Goal: Find specific page/section: Find specific page/section

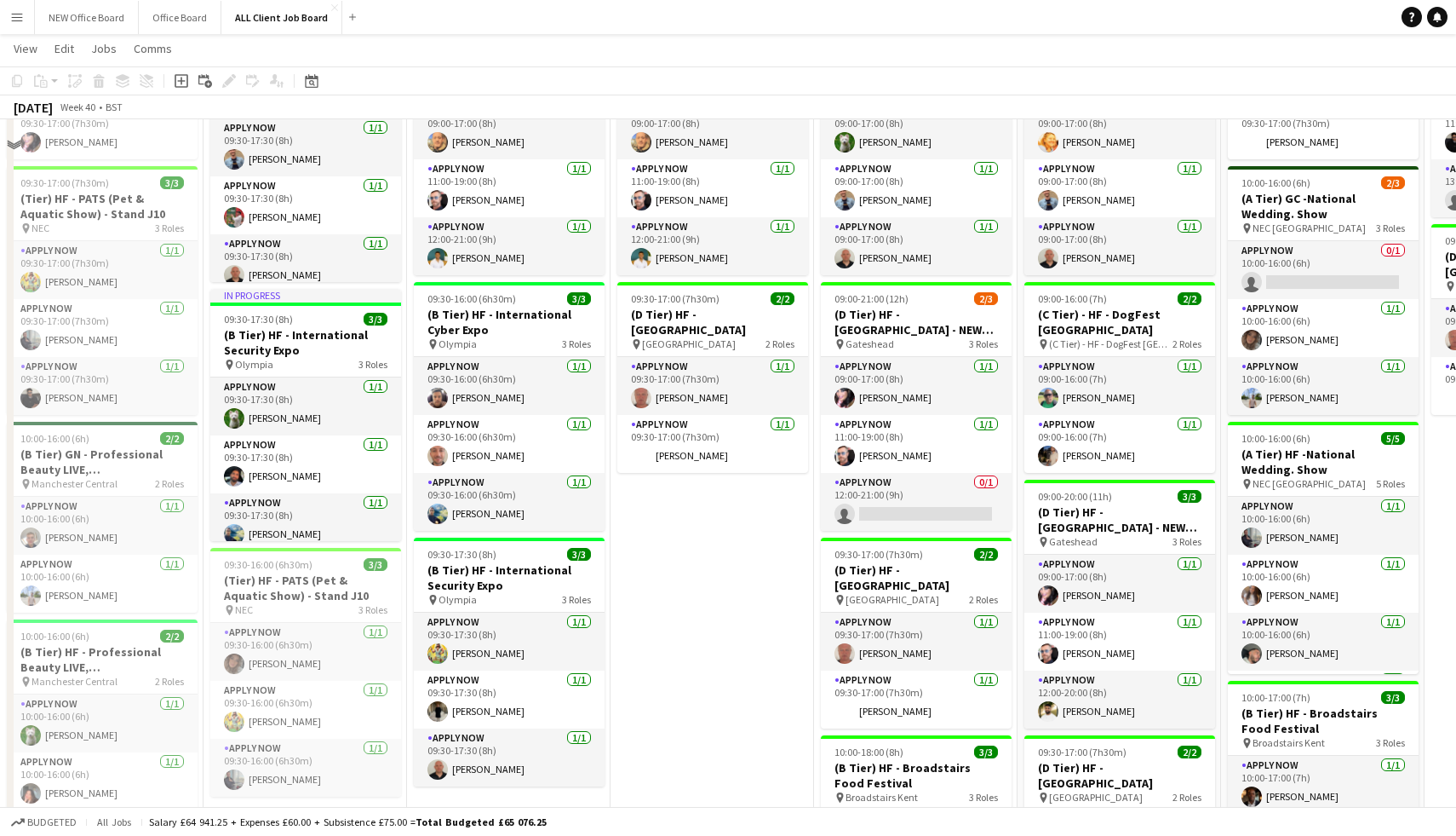
scroll to position [813, 0]
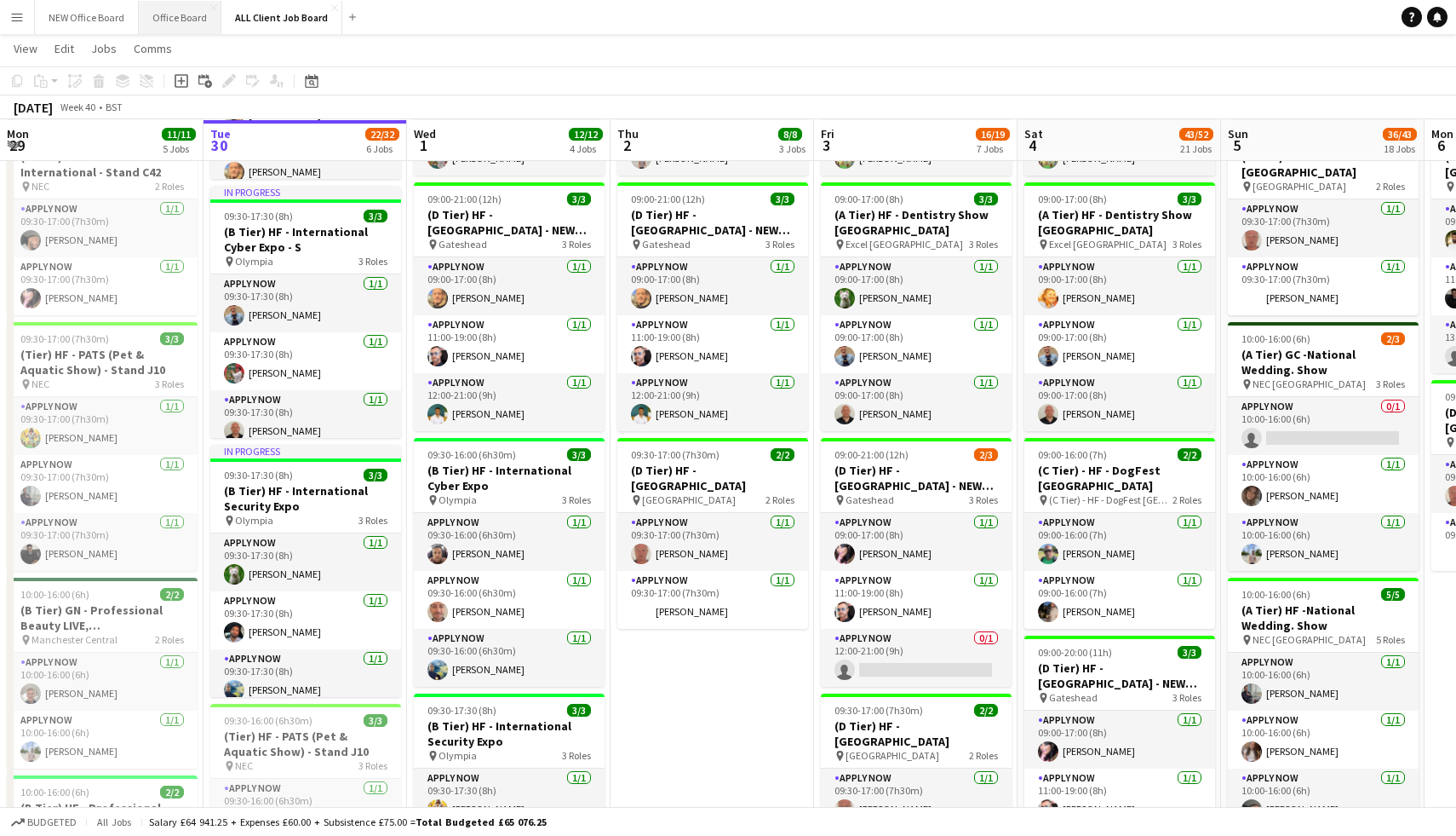
click at [162, 9] on button "Office Board Close" at bounding box center [180, 18] width 83 height 34
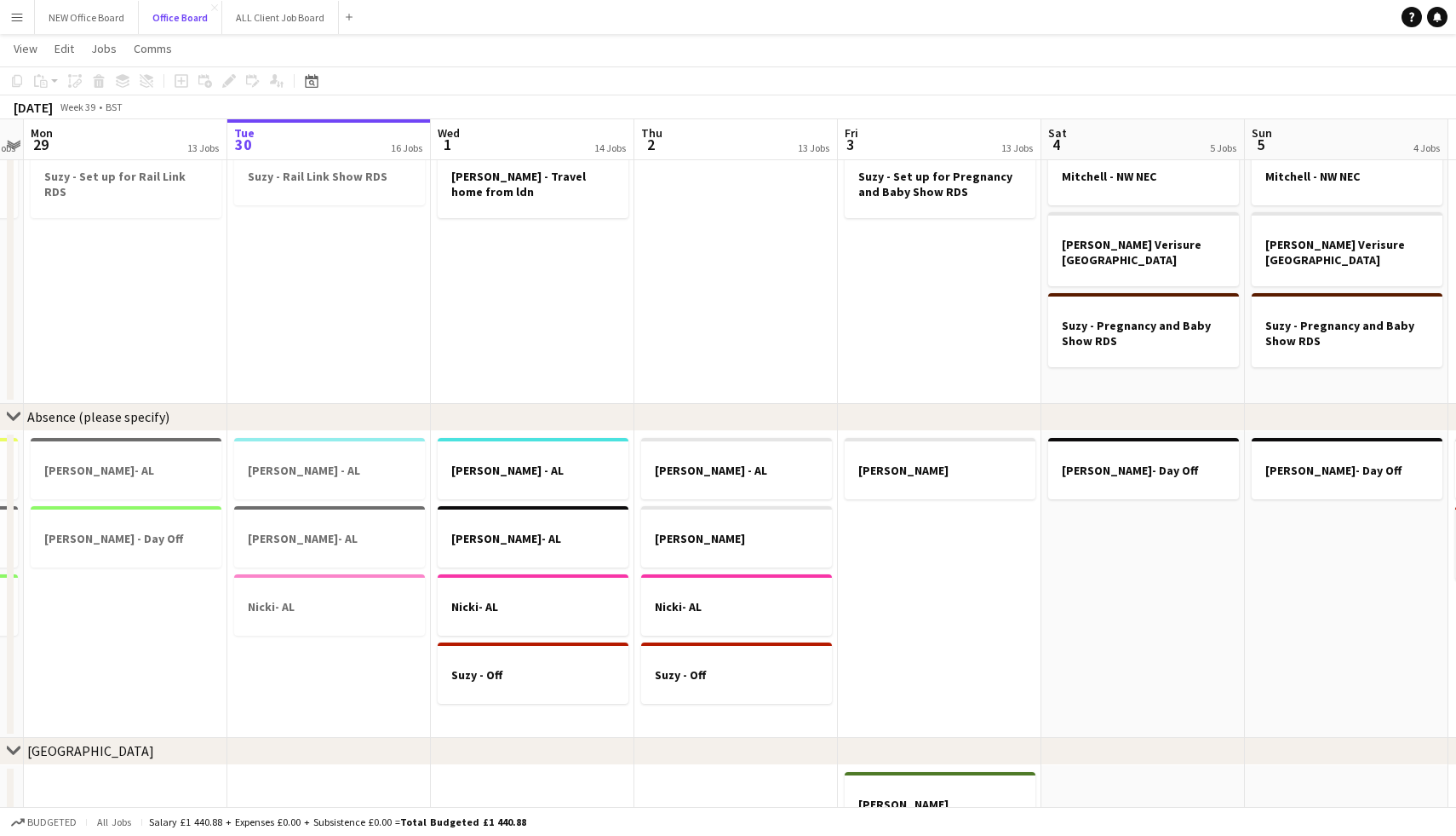
scroll to position [0, 537]
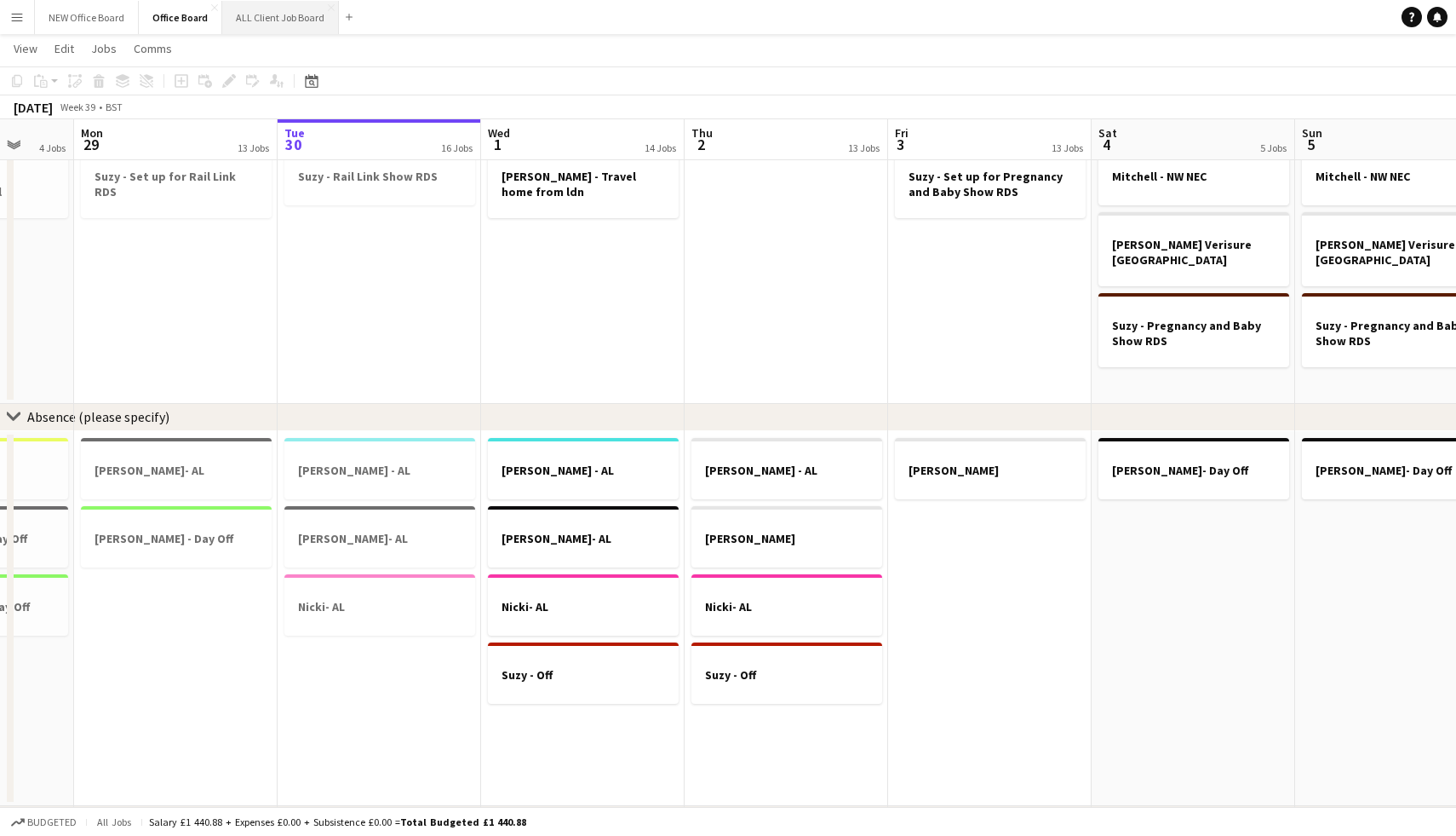
click at [264, 26] on button "ALL Client Job Board Close" at bounding box center [280, 18] width 116 height 34
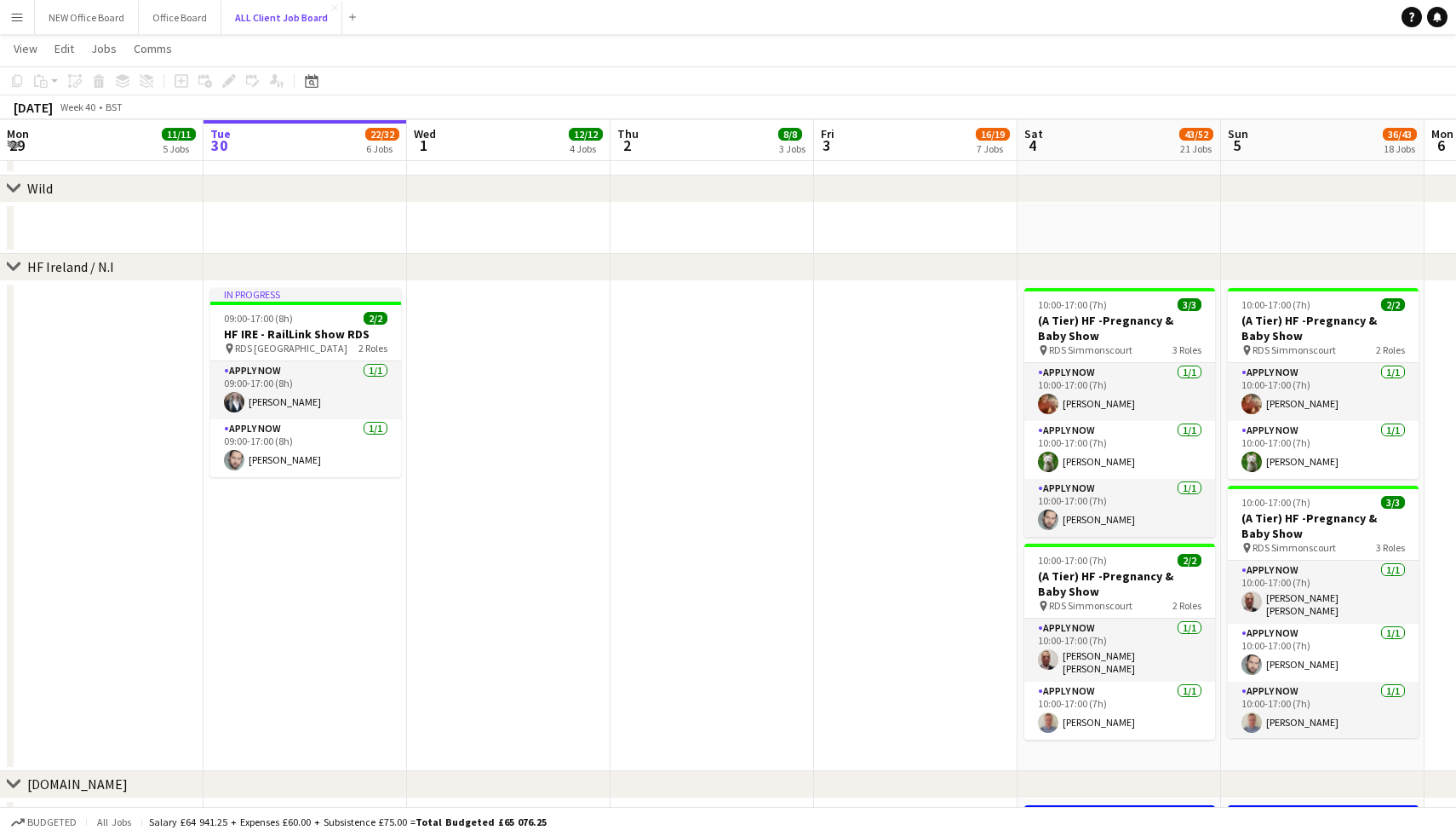
scroll to position [3977, 0]
click at [879, 327] on app-date-cell at bounding box center [915, 525] width 204 height 489
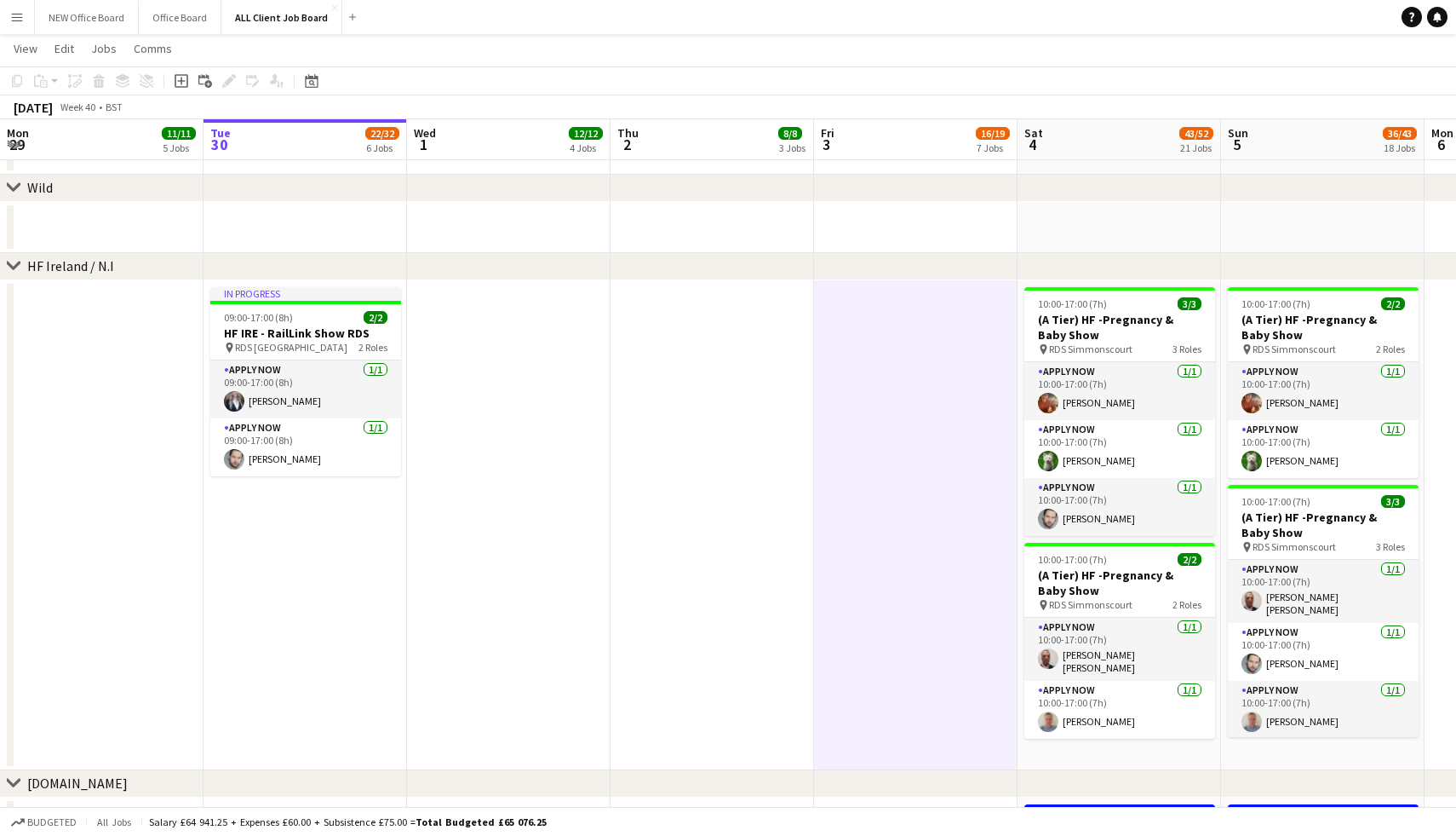
click at [700, 315] on app-date-cell at bounding box center [712, 525] width 204 height 489
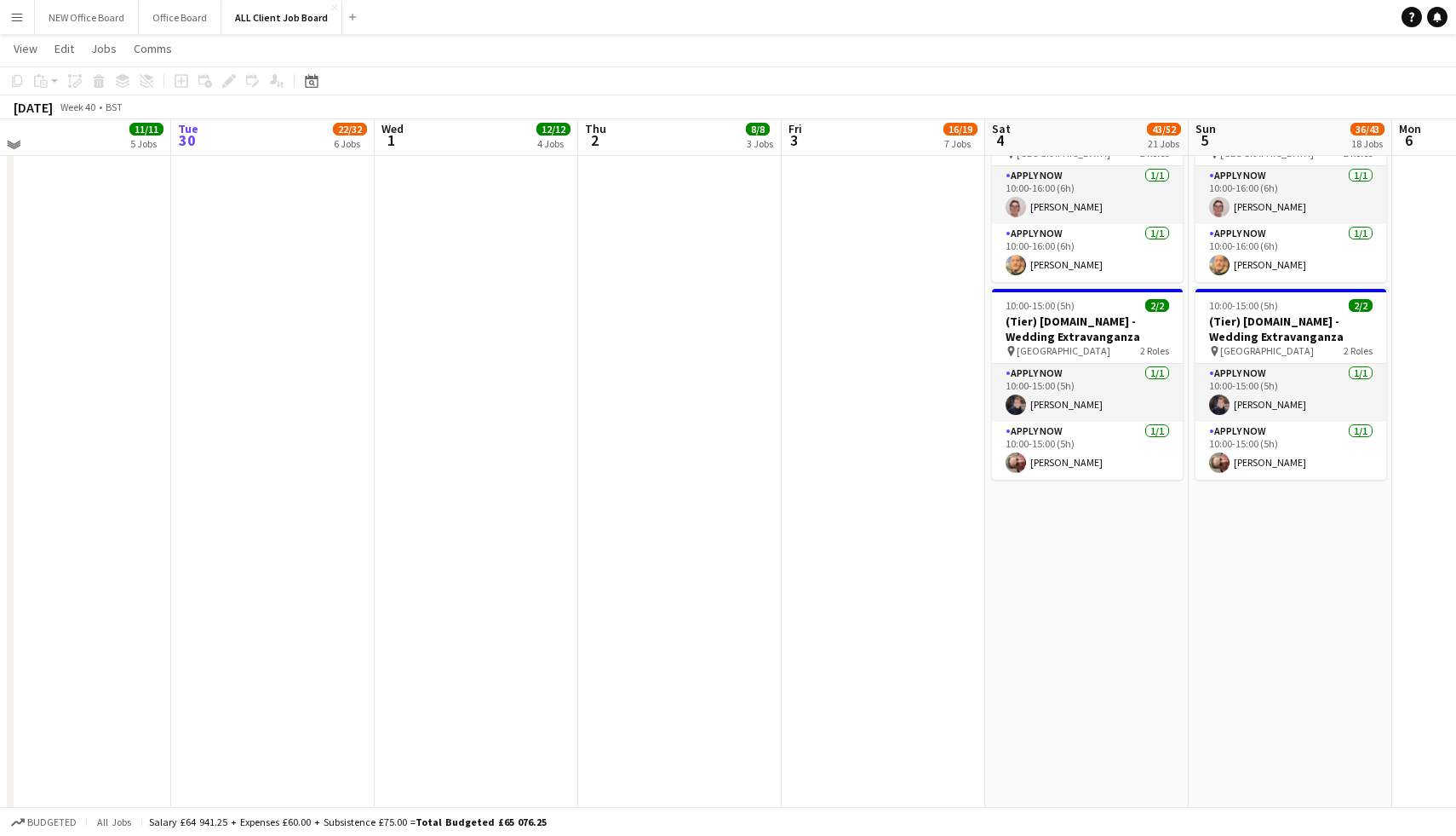
scroll to position [6886, 0]
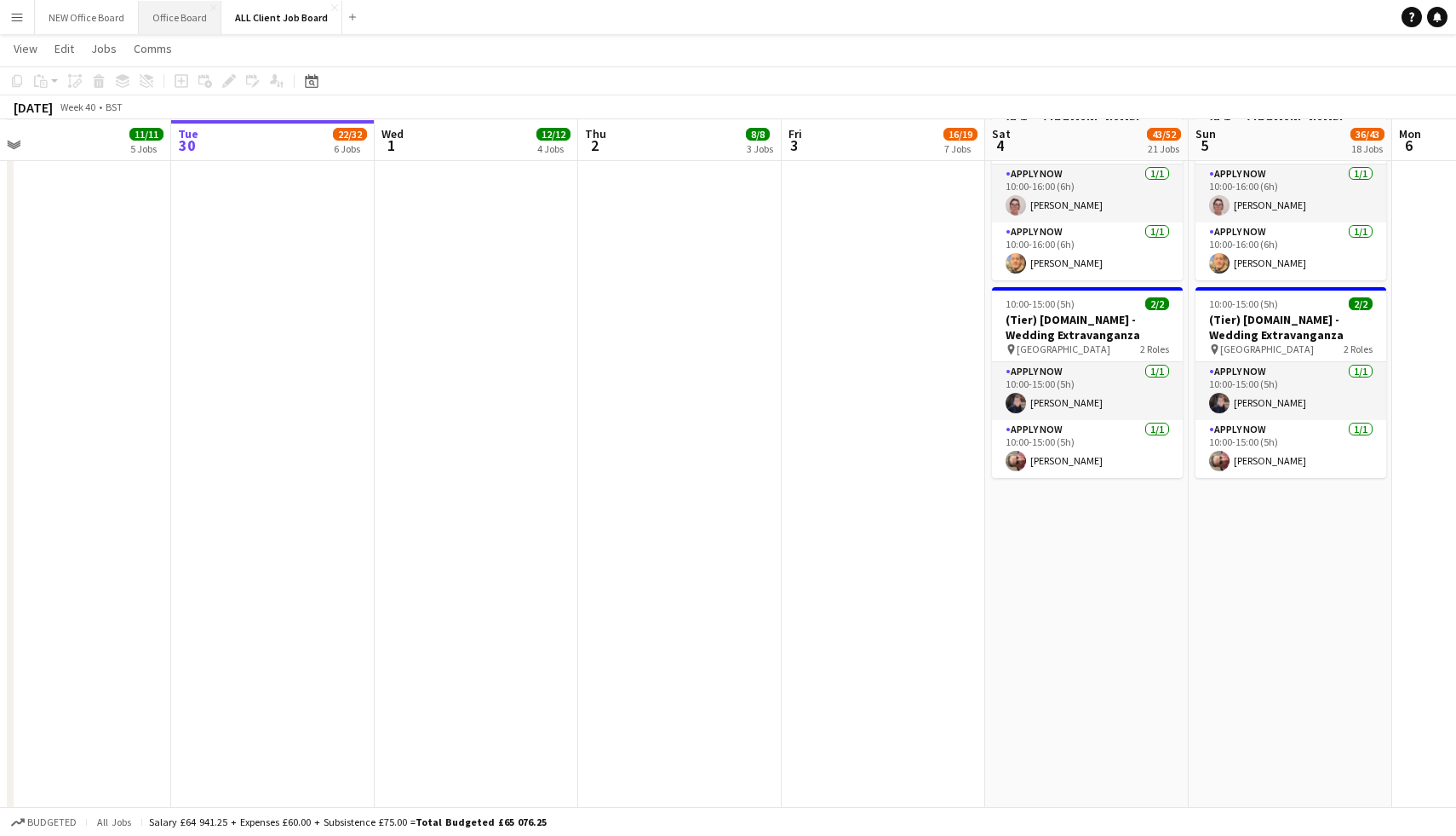
click at [196, 22] on button "Office Board Close" at bounding box center [180, 18] width 83 height 34
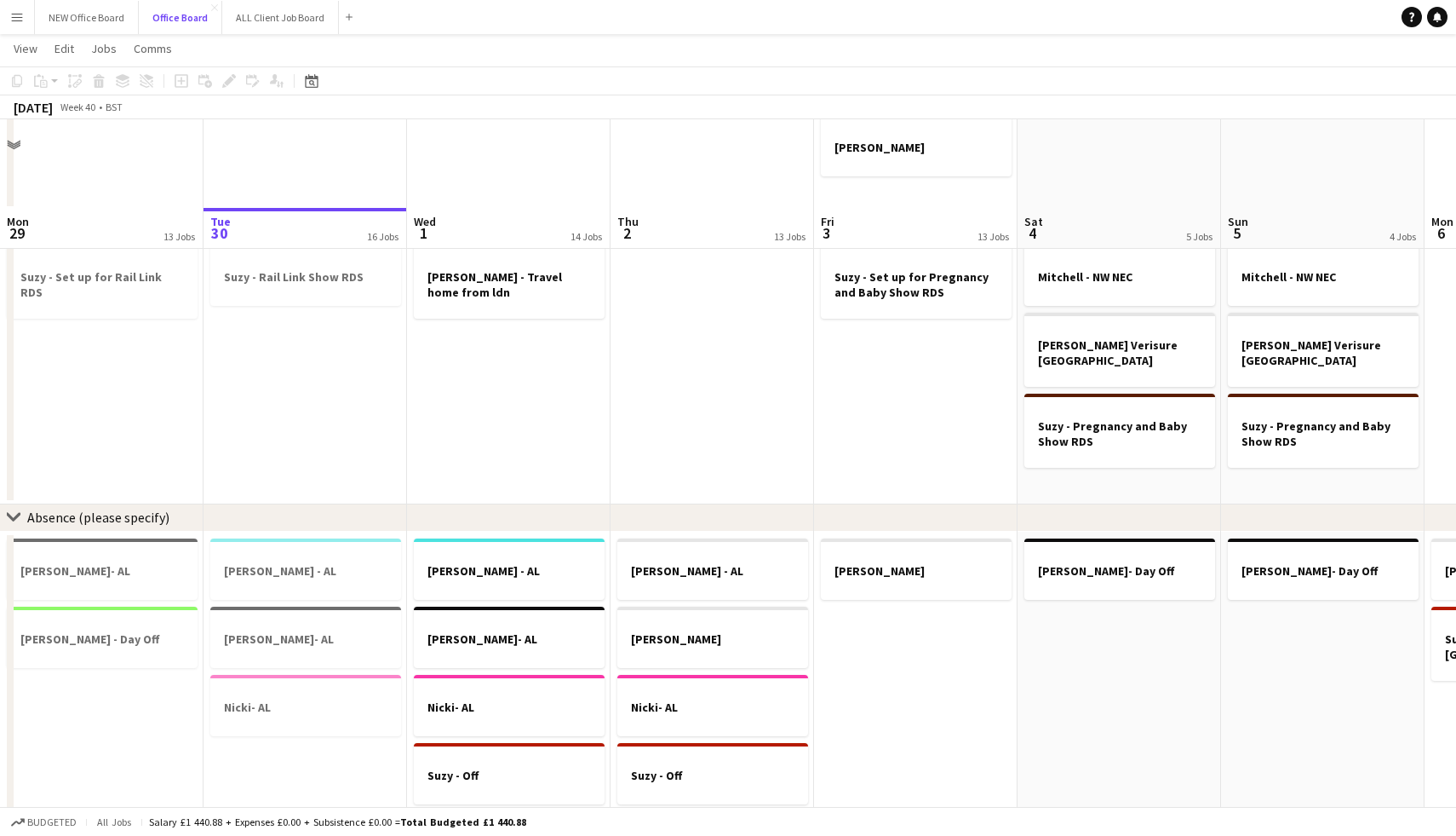
scroll to position [1213, 0]
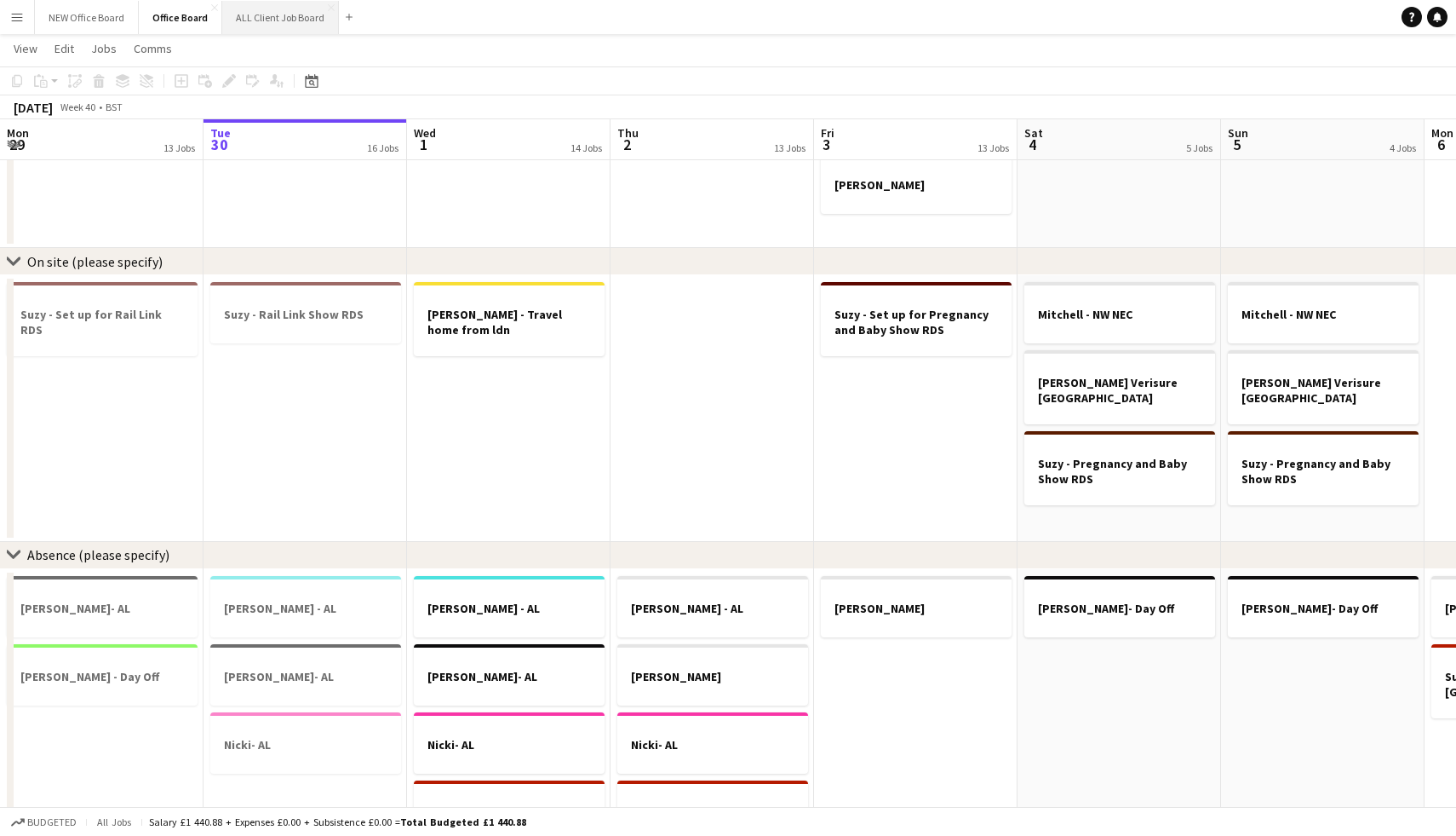
click at [243, 10] on button "ALL Client Job Board Close" at bounding box center [280, 18] width 116 height 34
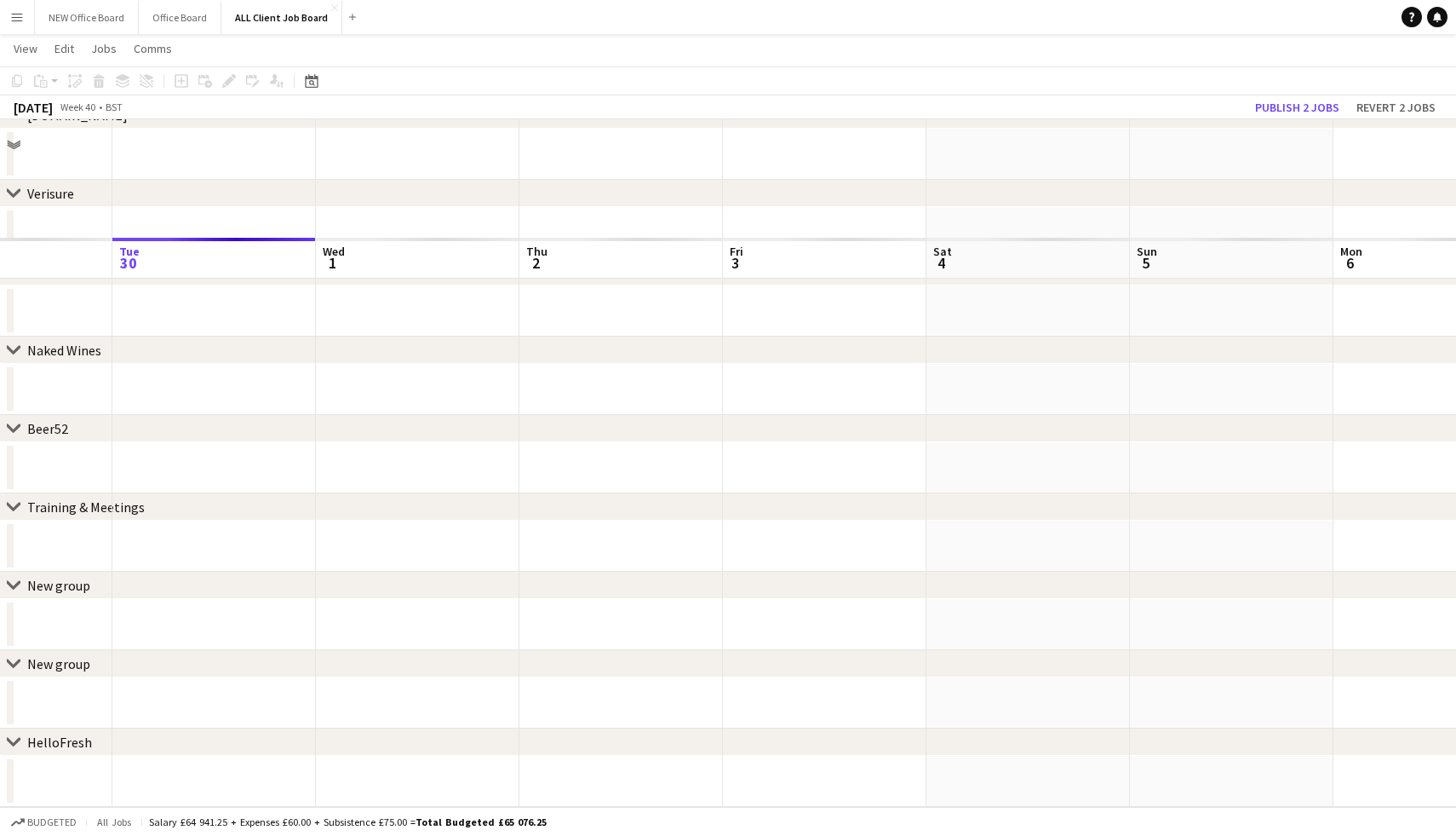
scroll to position [454, 0]
